Goal: Task Accomplishment & Management: Manage account settings

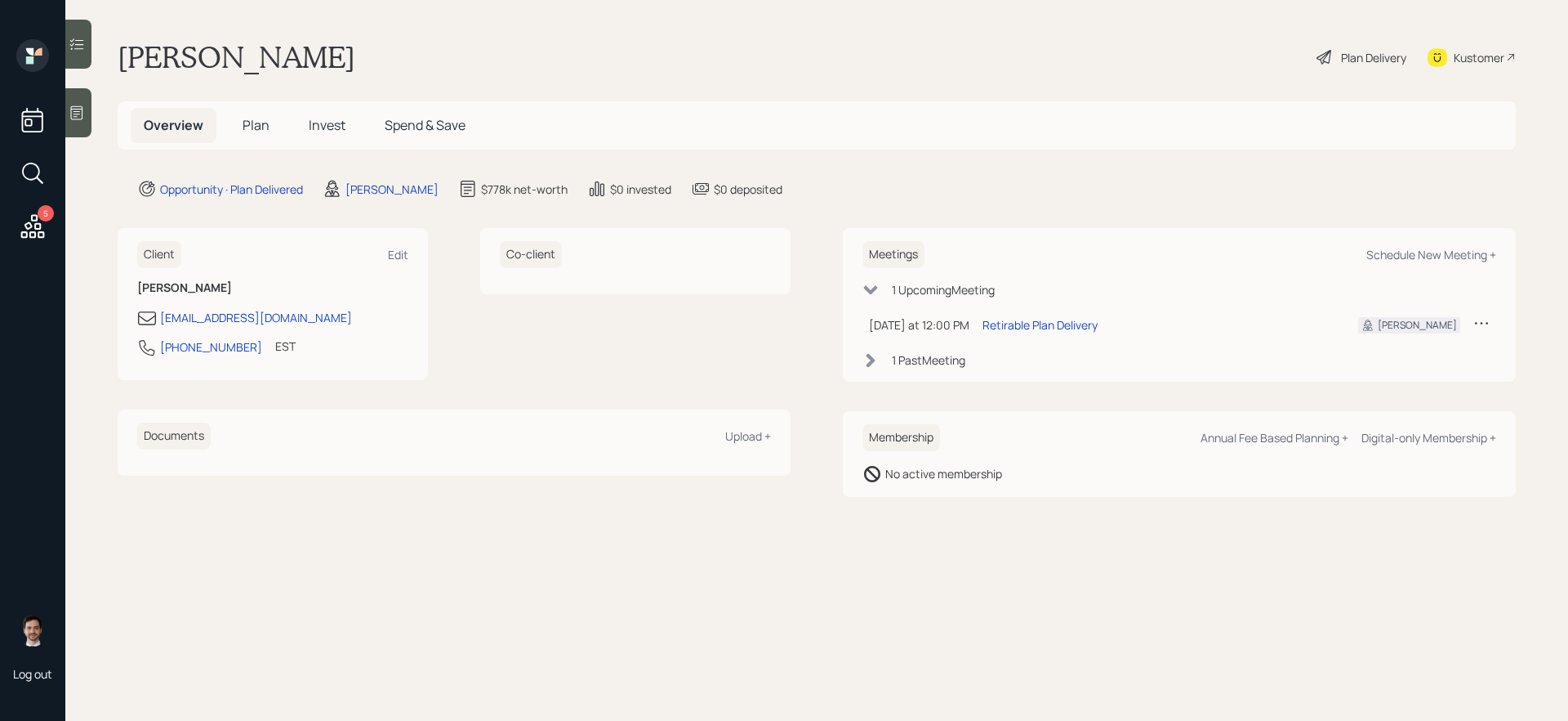
click at [25, 227] on icon at bounding box center [32, 226] width 29 height 29
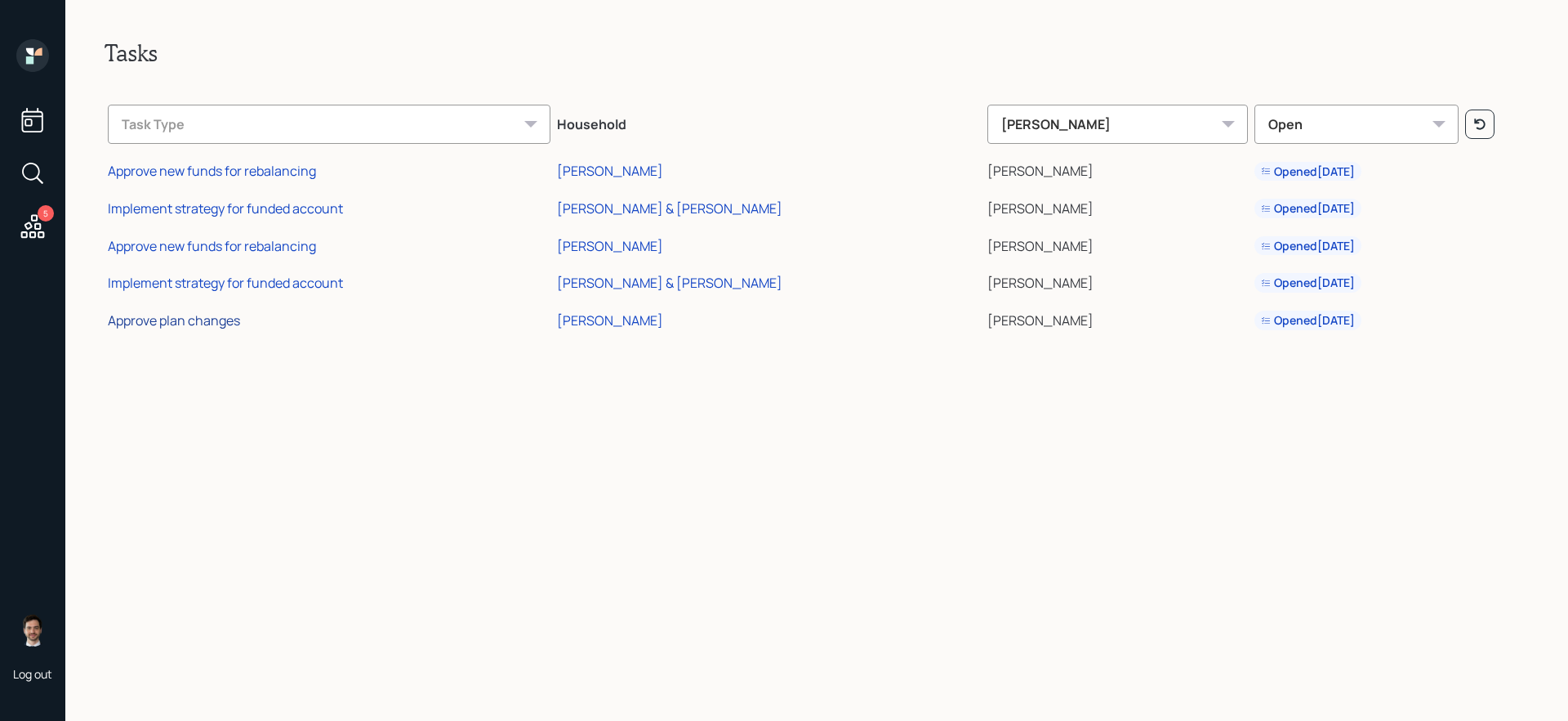
click at [192, 320] on div "Approve plan changes" at bounding box center [174, 319] width 133 height 18
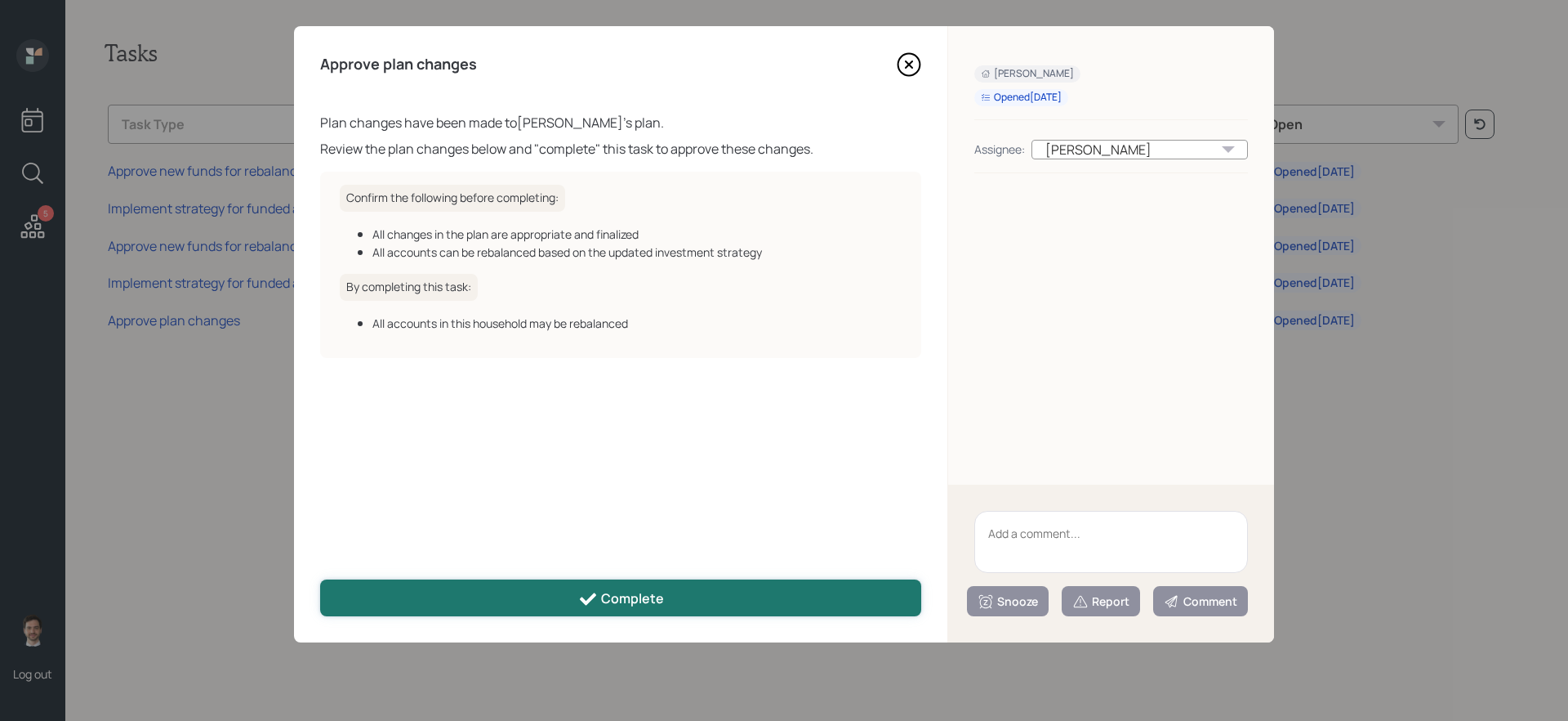
click at [474, 609] on button "Complete" at bounding box center [621, 597] width 601 height 36
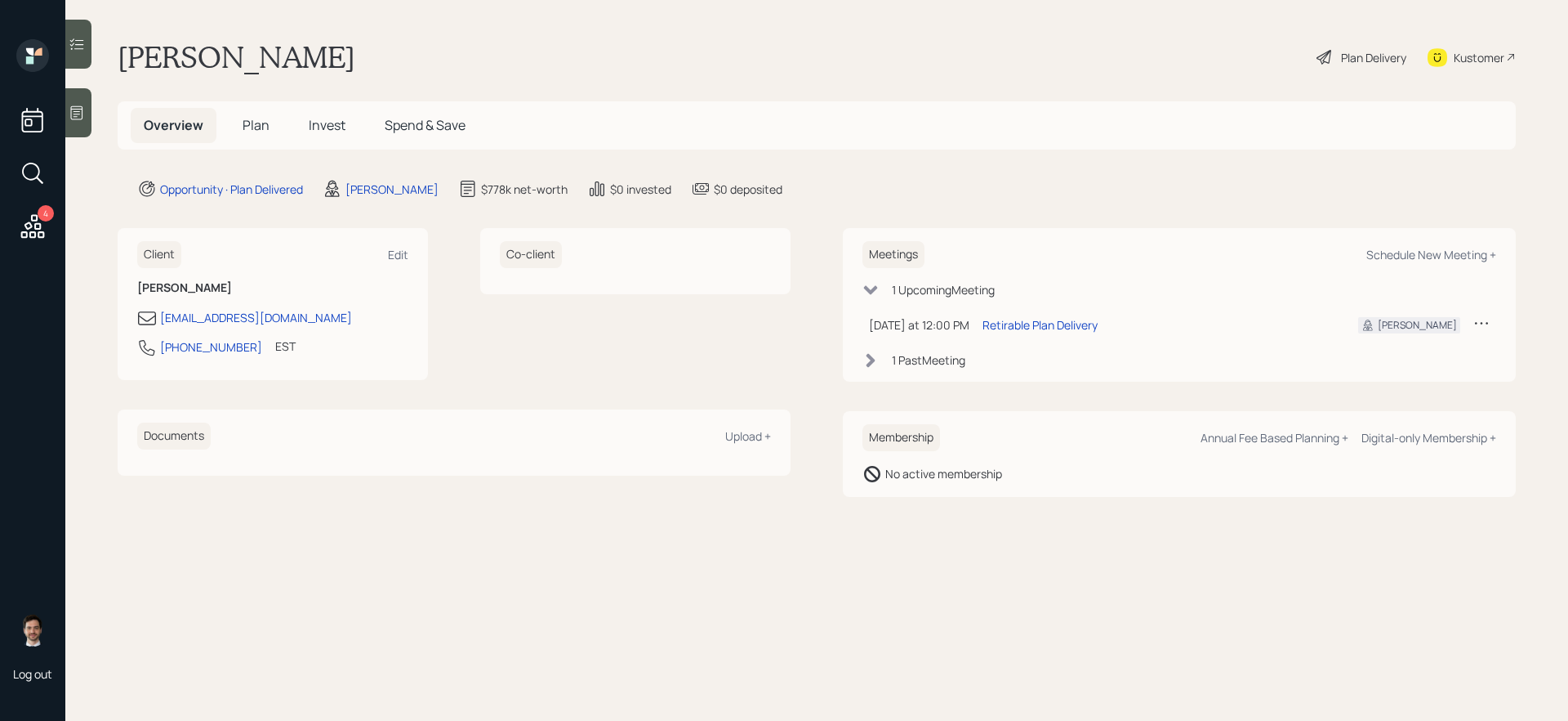
click at [1346, 63] on div "Plan Delivery" at bounding box center [1374, 57] width 65 height 17
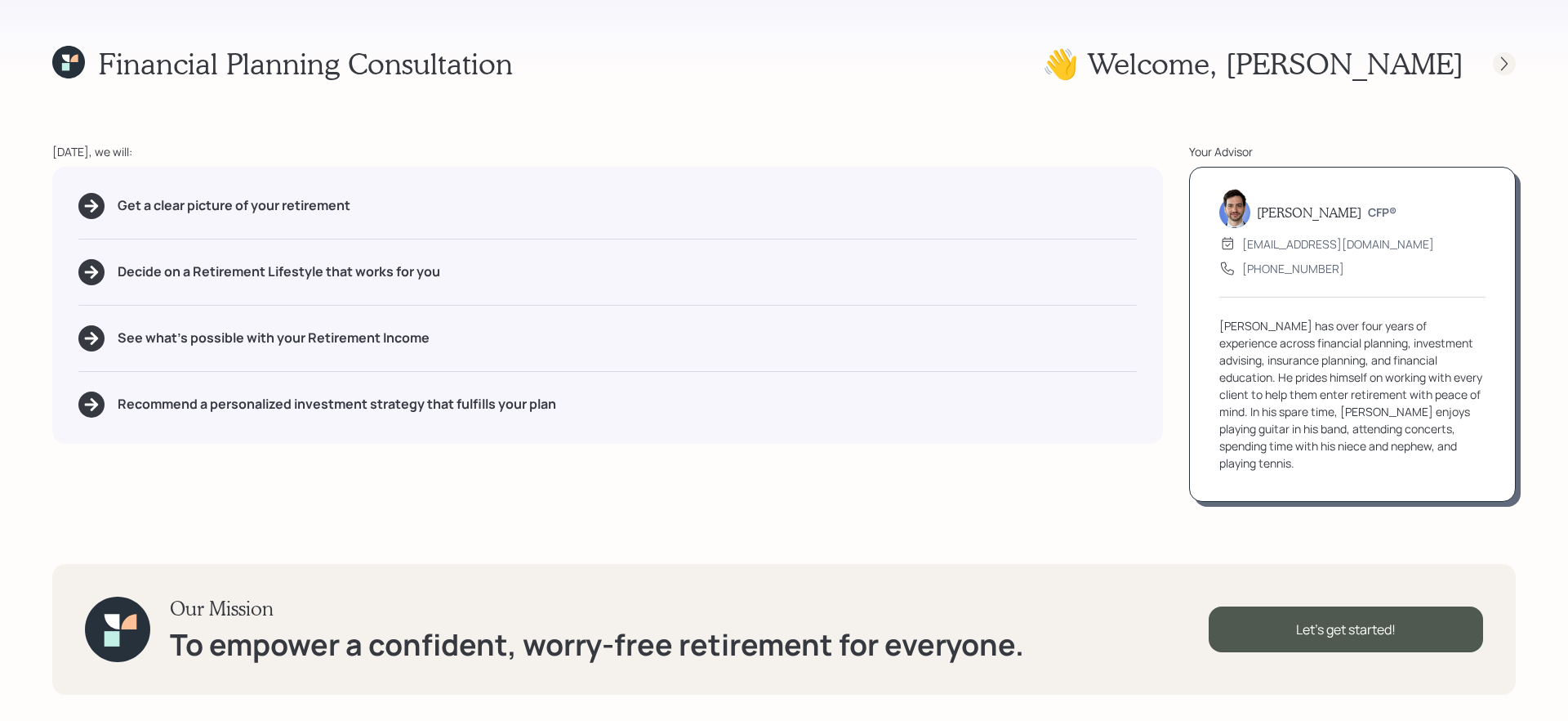
click at [1505, 60] on icon at bounding box center [1504, 63] width 7 height 14
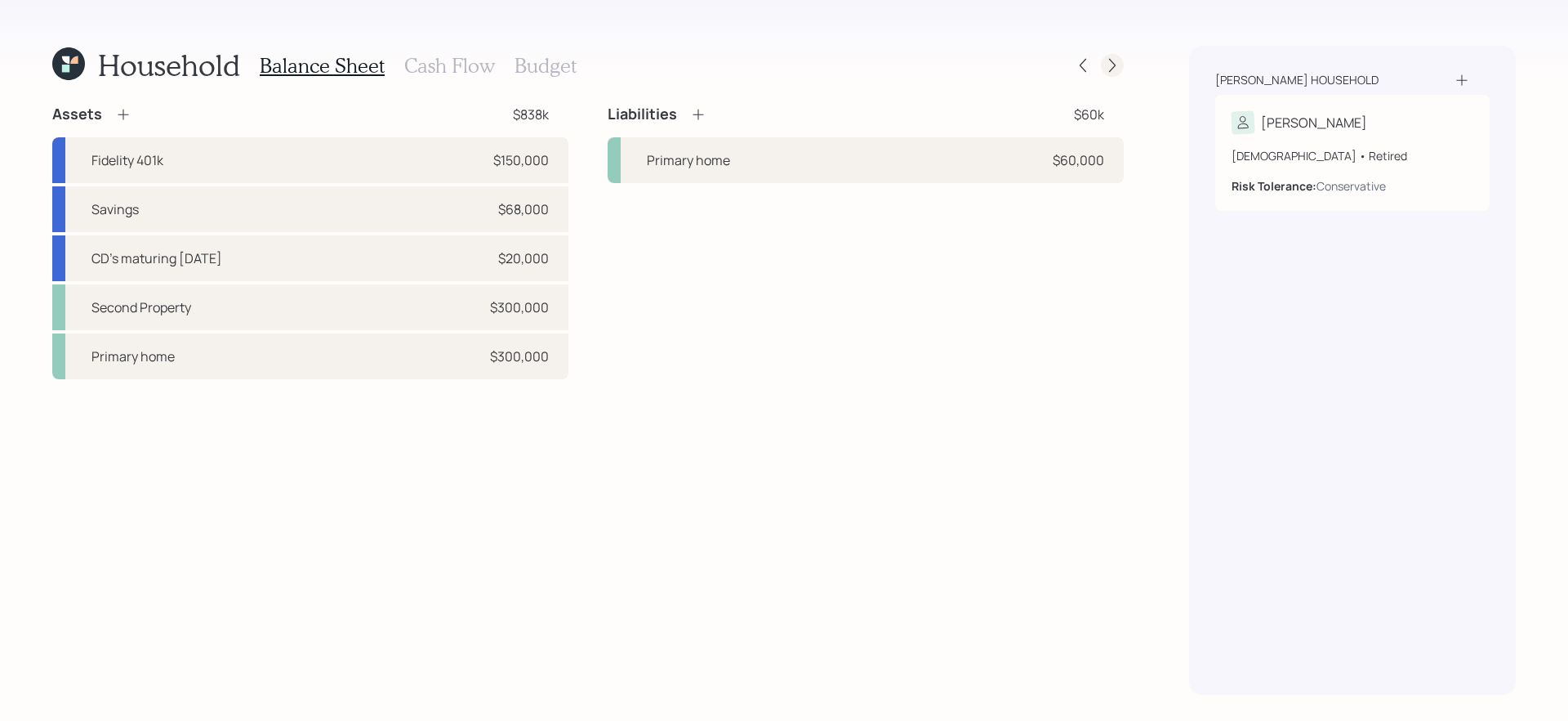
click at [1107, 69] on icon at bounding box center [1112, 64] width 16 height 16
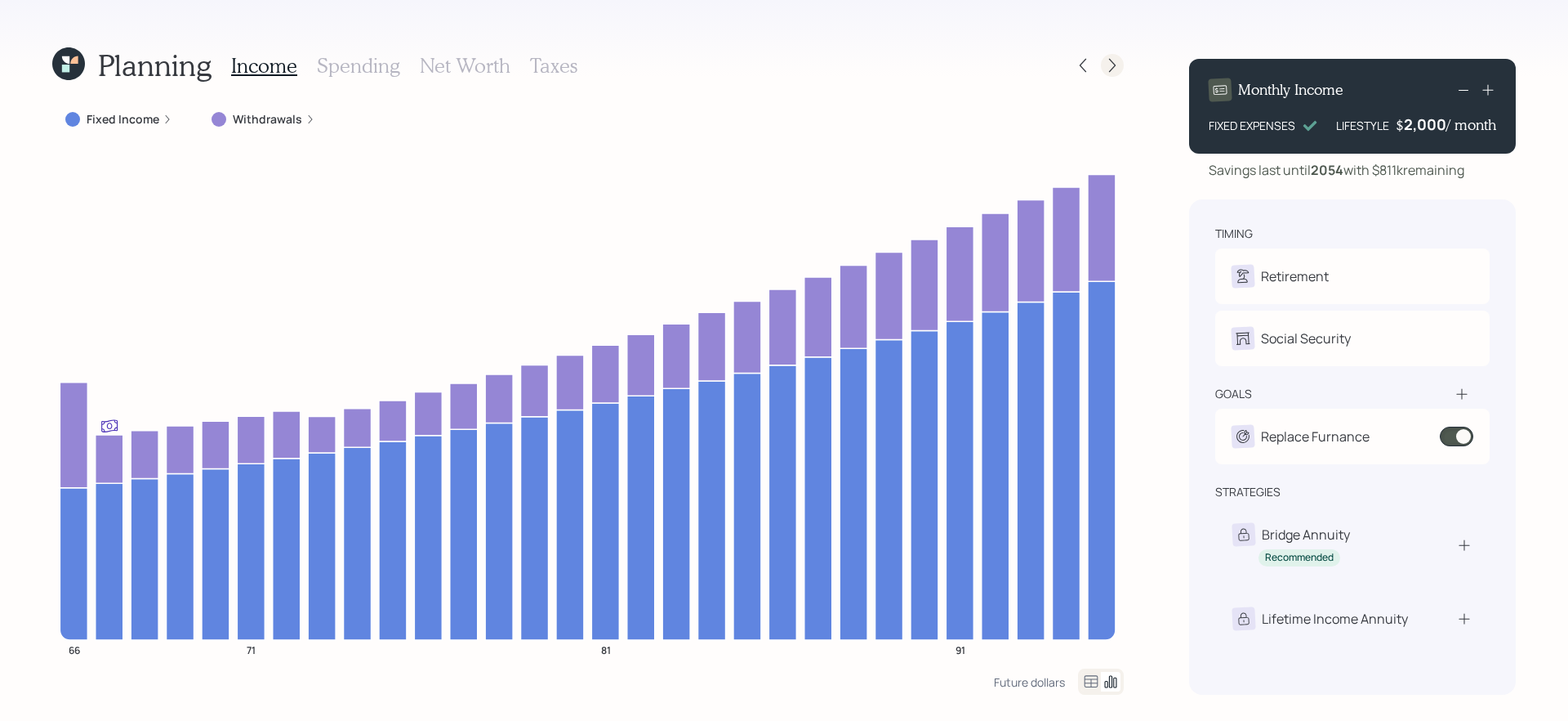
click at [1111, 68] on icon at bounding box center [1112, 64] width 16 height 16
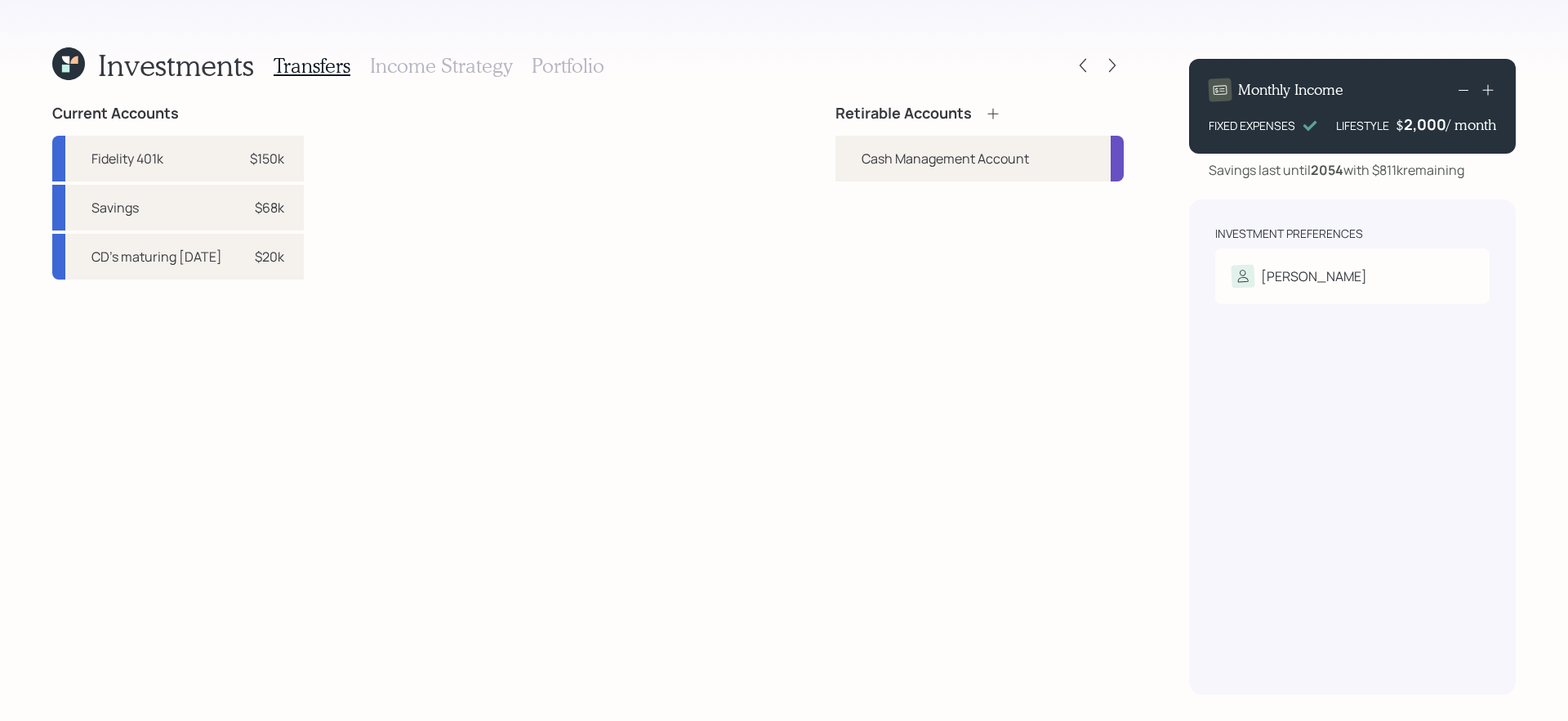
click at [996, 111] on icon at bounding box center [992, 113] width 16 height 16
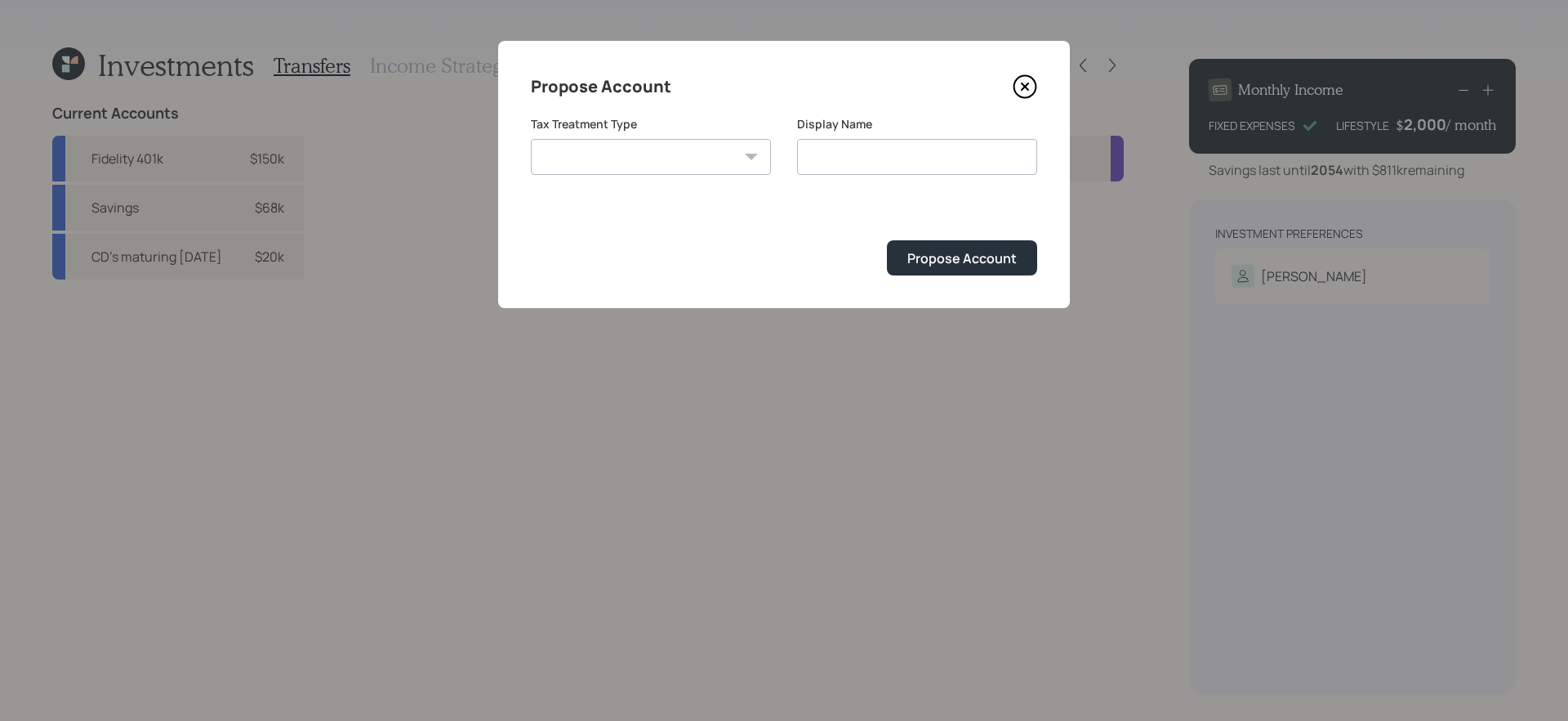
click at [1021, 91] on icon at bounding box center [1025, 87] width 24 height 24
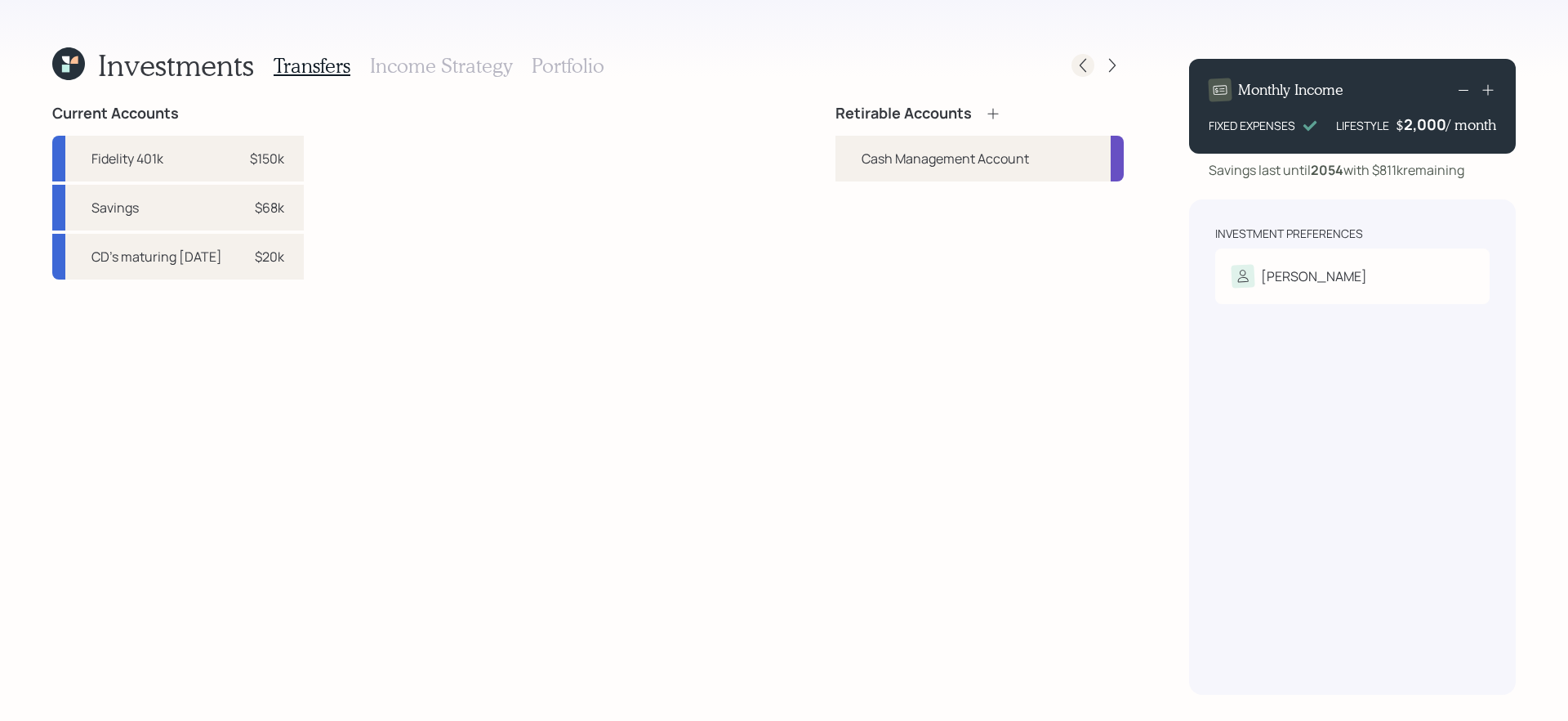
click at [1076, 65] on icon at bounding box center [1082, 64] width 16 height 16
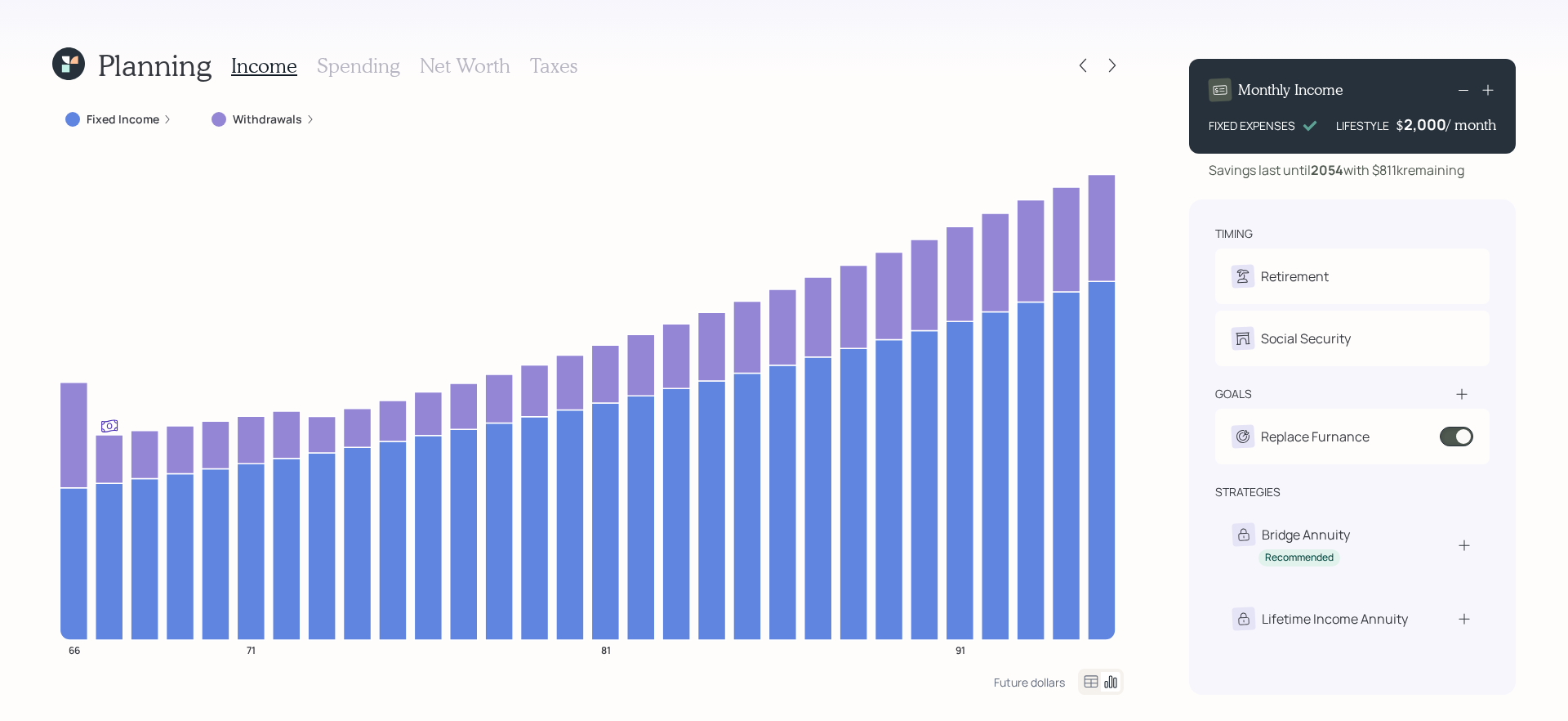
click at [1076, 65] on icon at bounding box center [1082, 64] width 16 height 16
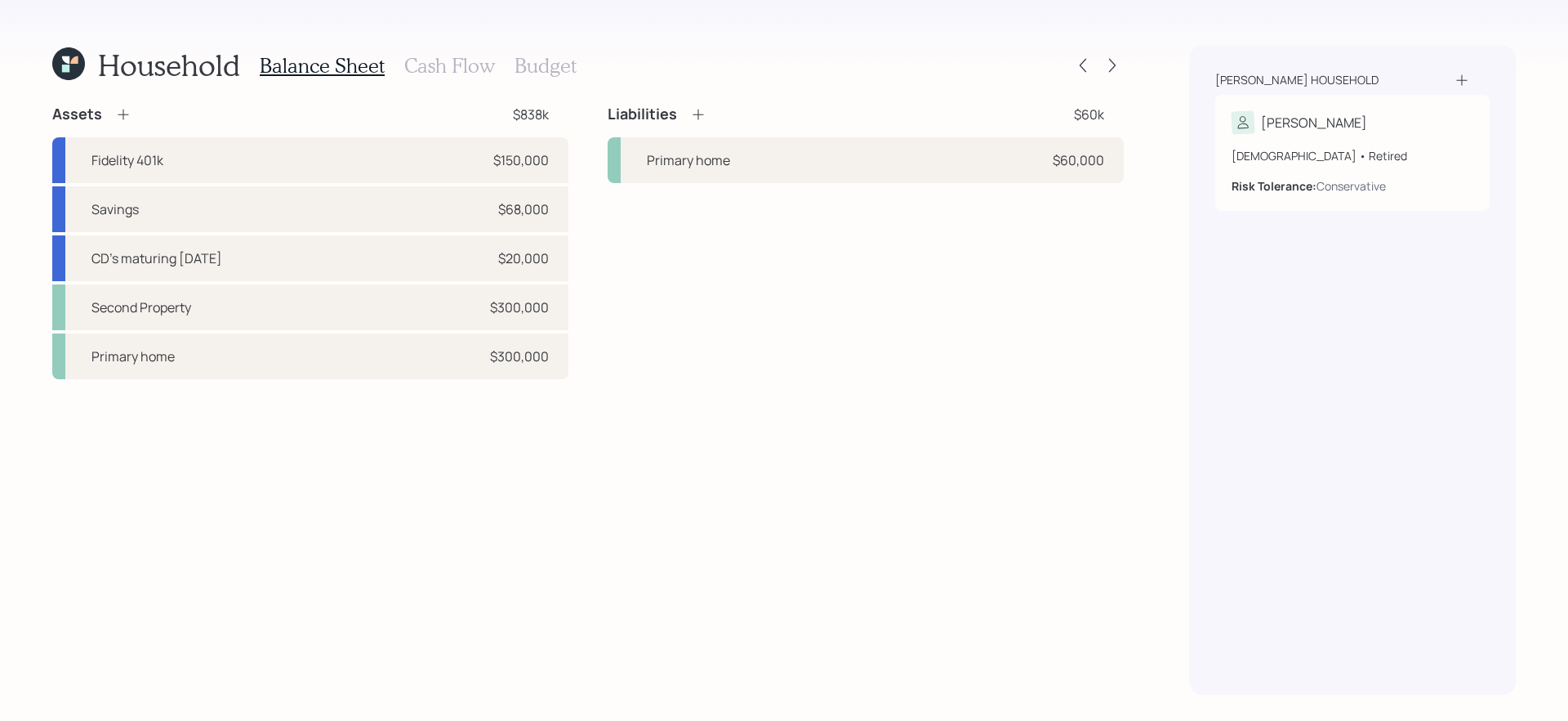
click at [413, 66] on h3 "Cash Flow" at bounding box center [449, 65] width 91 height 23
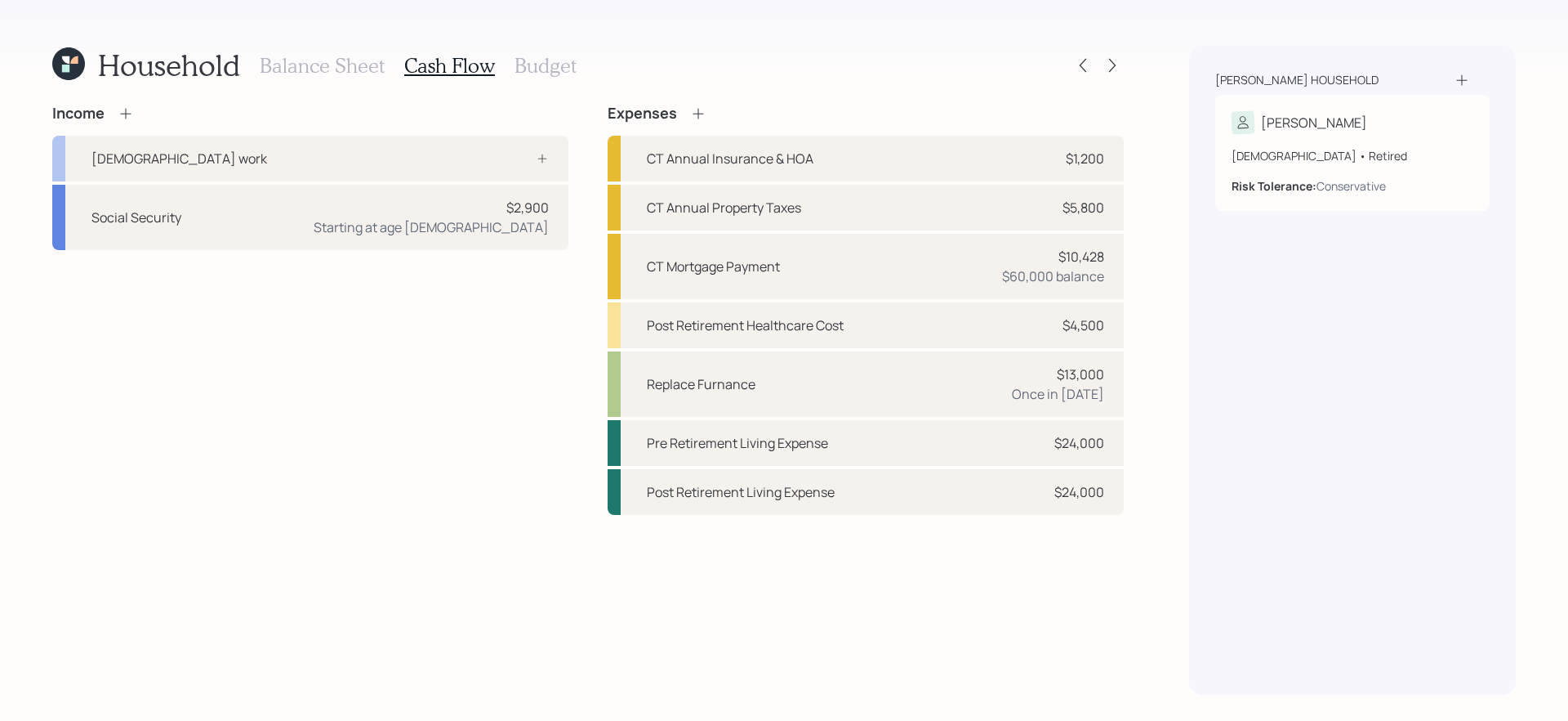
click at [540, 65] on h3 "Budget" at bounding box center [545, 65] width 62 height 23
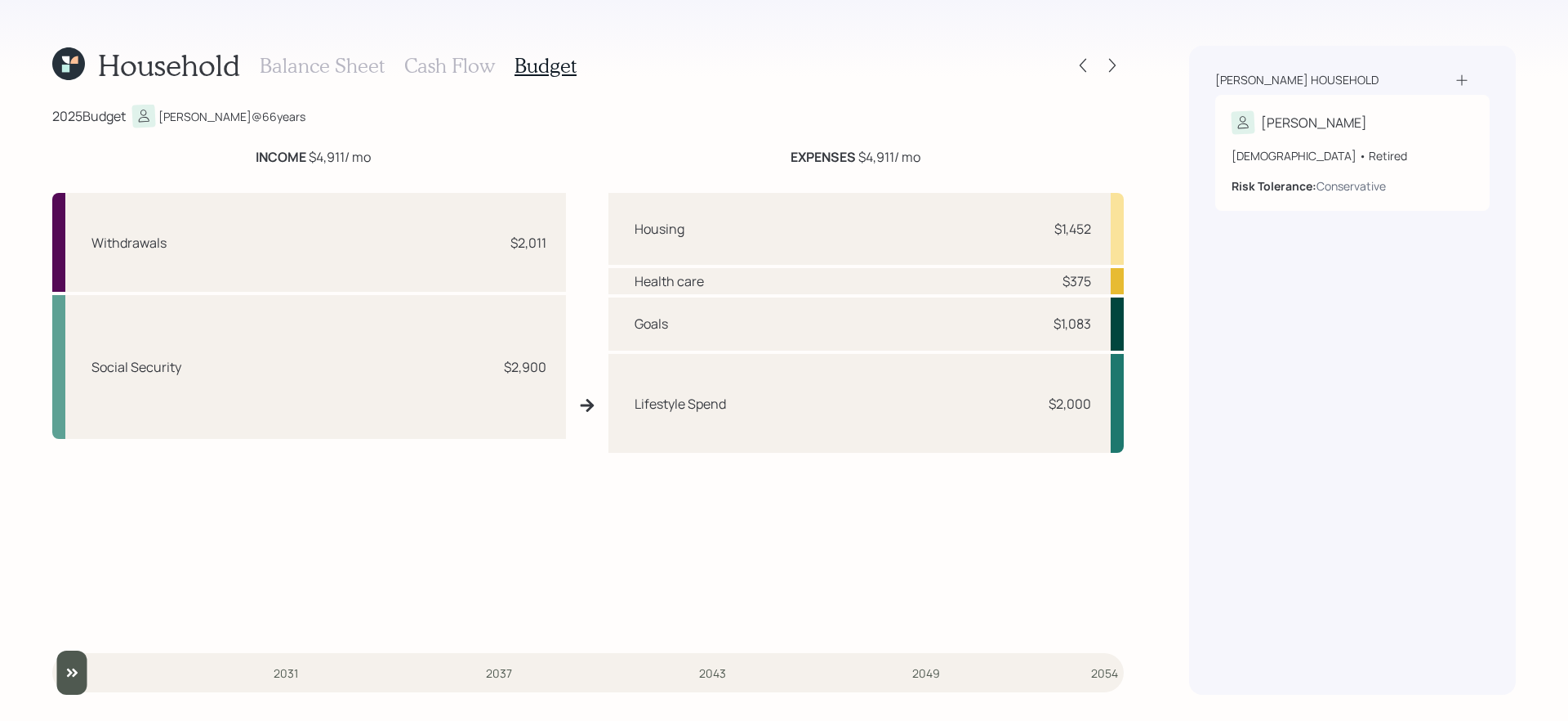
click at [584, 406] on icon at bounding box center [586, 404] width 16 height 16
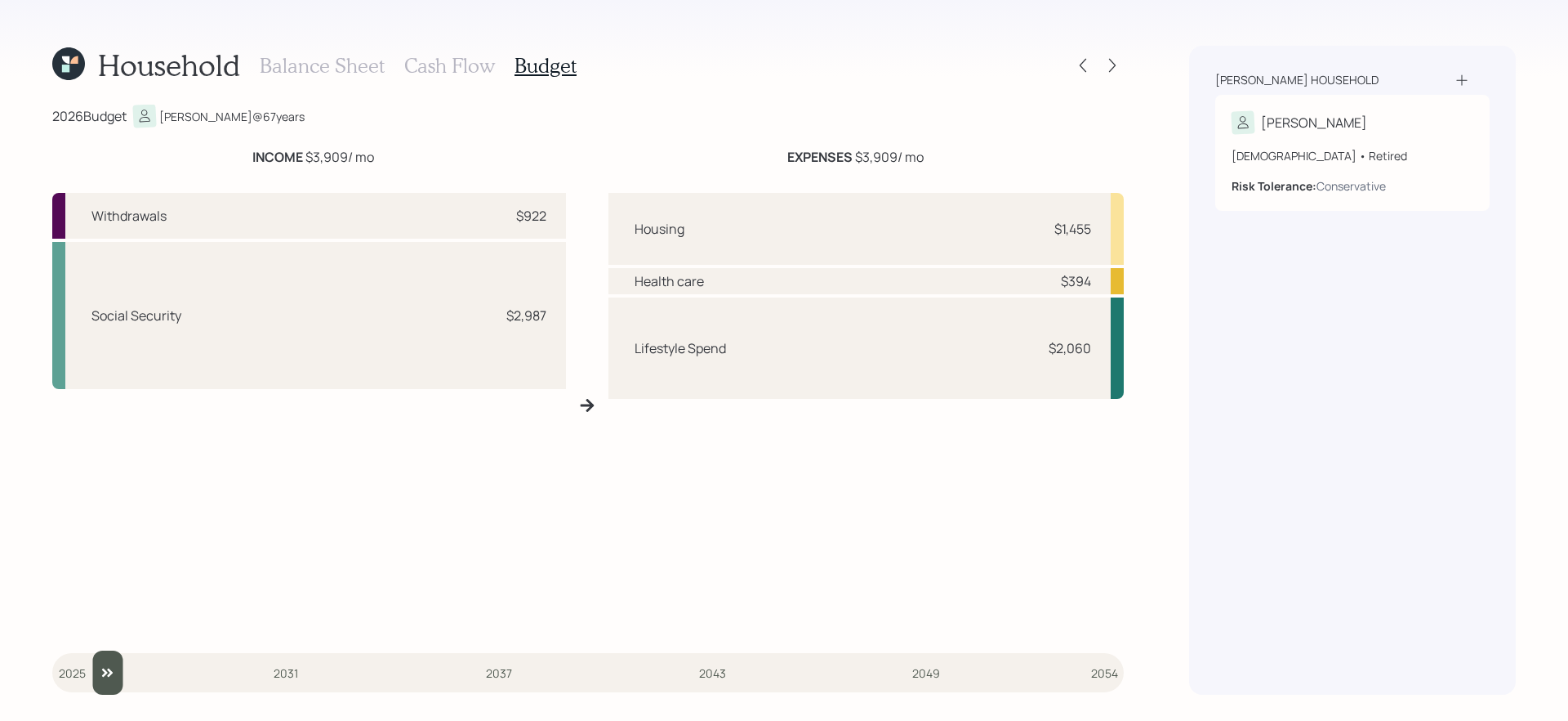
type input "2025"
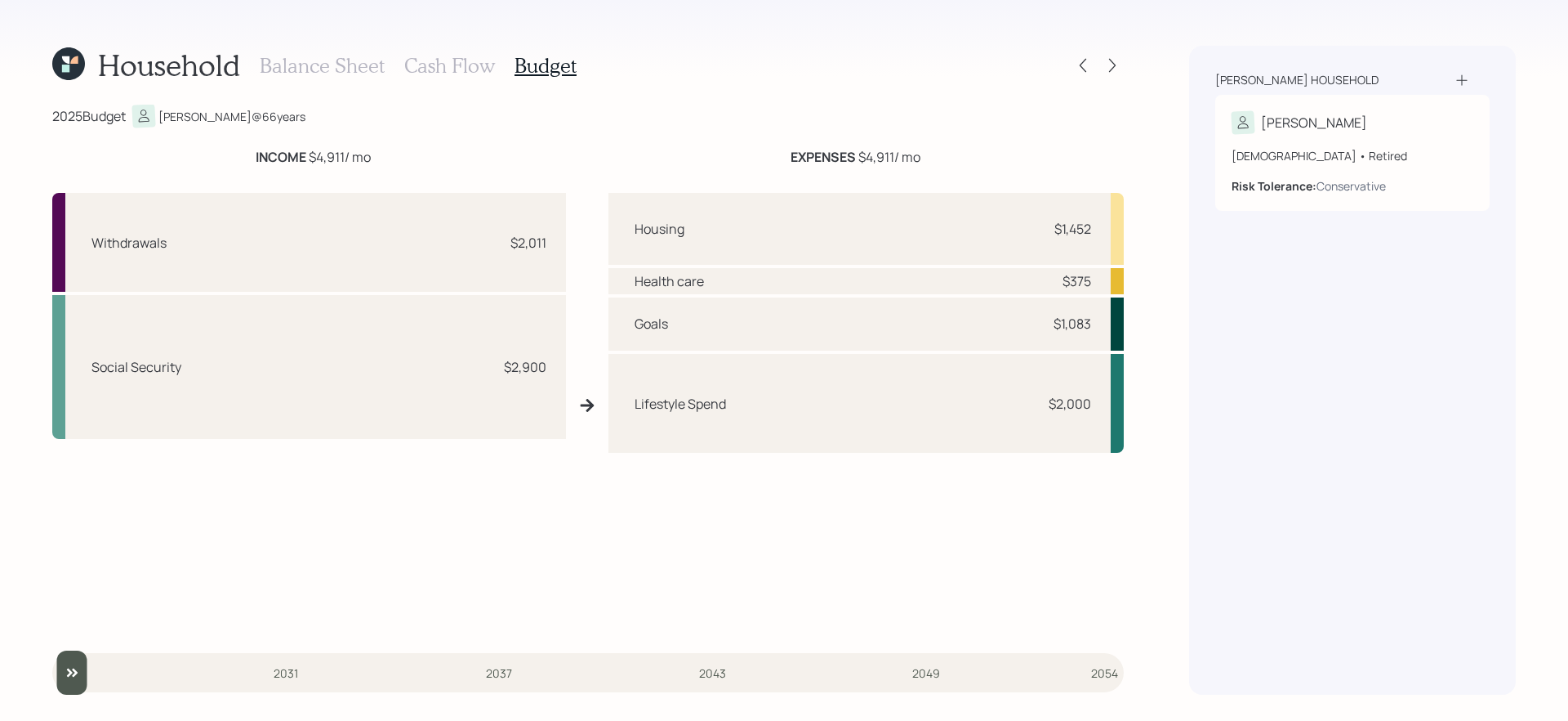
drag, startPoint x: 72, startPoint y: 669, endPoint x: 36, endPoint y: 674, distance: 36.3
click at [52, 674] on input "slider" at bounding box center [588, 672] width 1071 height 44
click at [434, 71] on h3 "Cash Flow" at bounding box center [449, 65] width 91 height 23
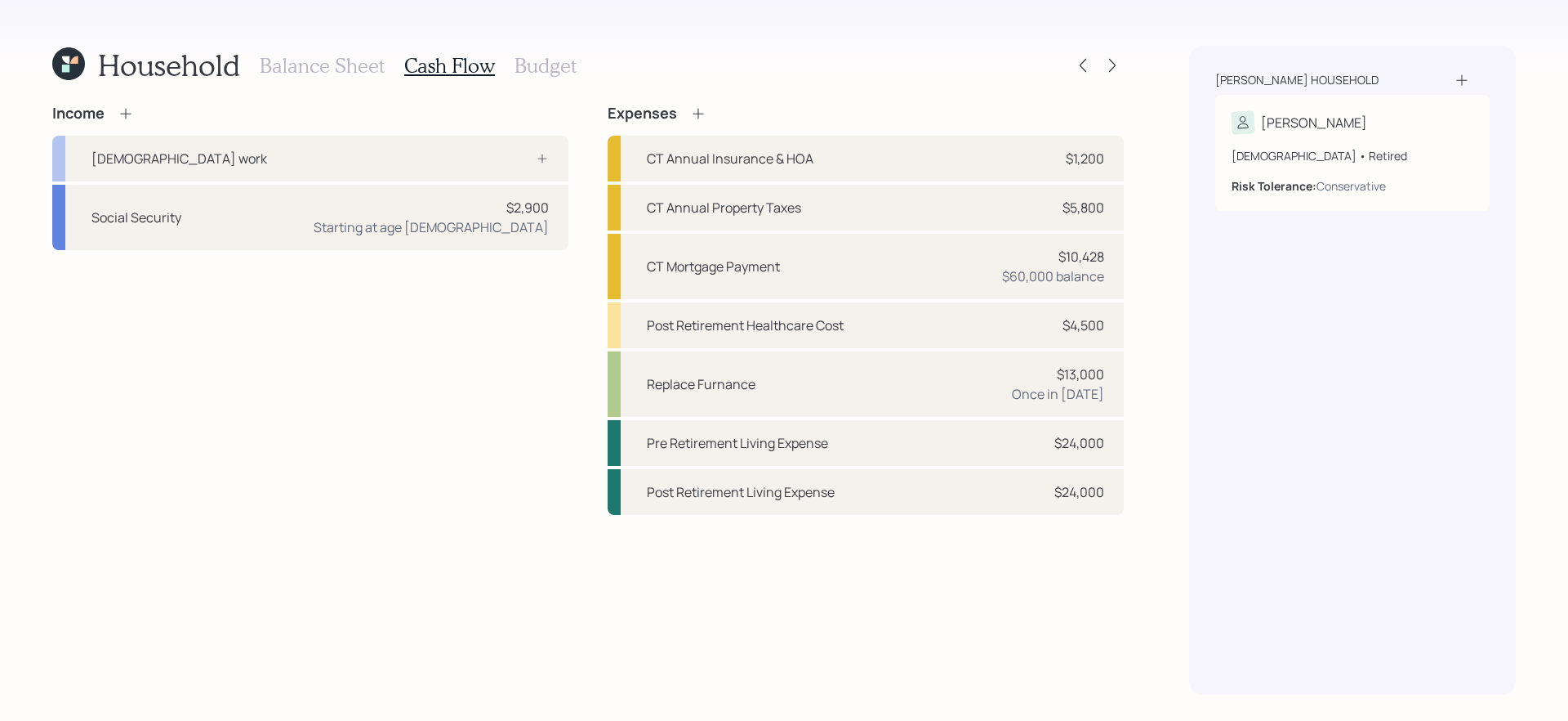
click at [336, 71] on h3 "Balance Sheet" at bounding box center [322, 65] width 125 height 23
